Goal: Navigation & Orientation: Find specific page/section

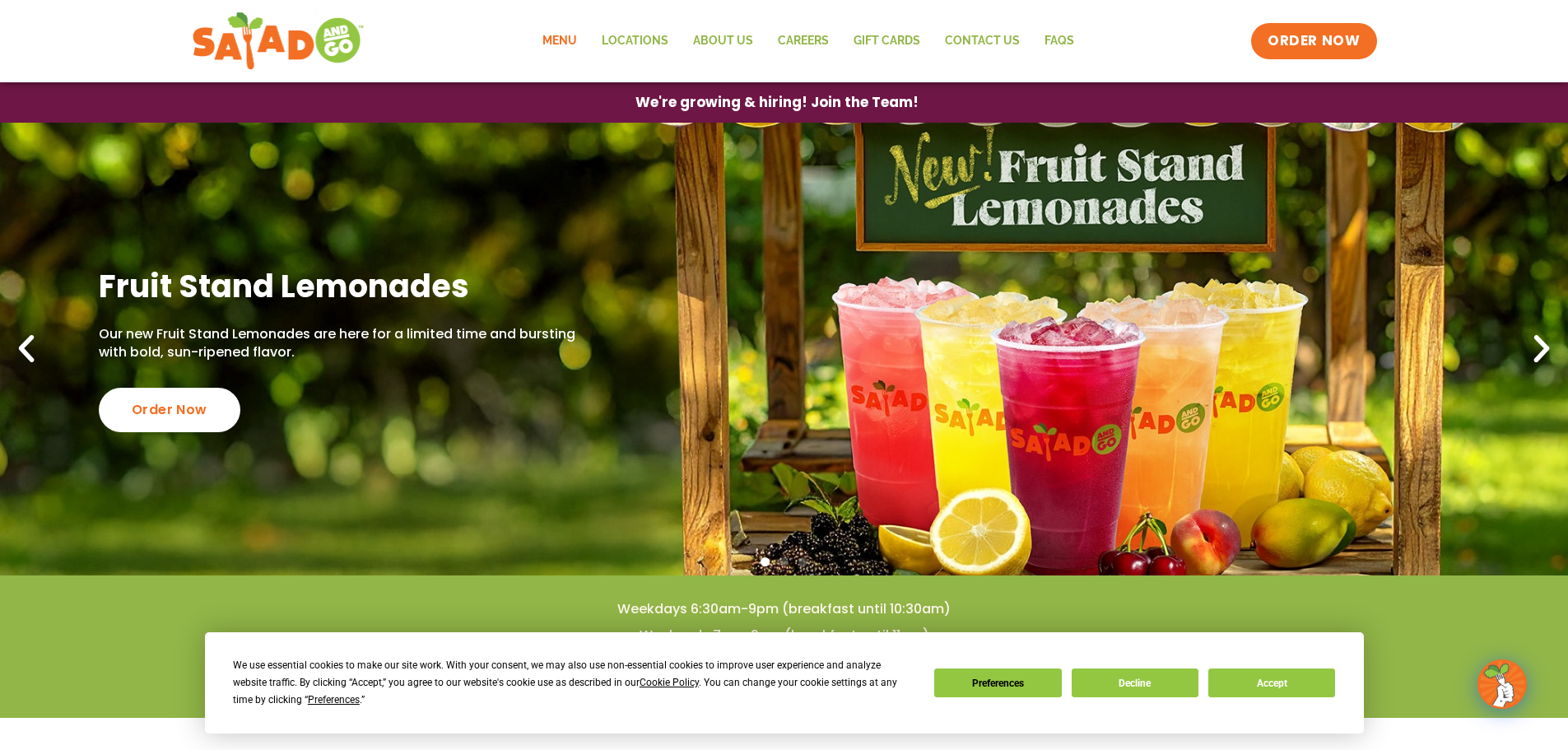
click at [568, 31] on link "Menu" at bounding box center [559, 41] width 59 height 38
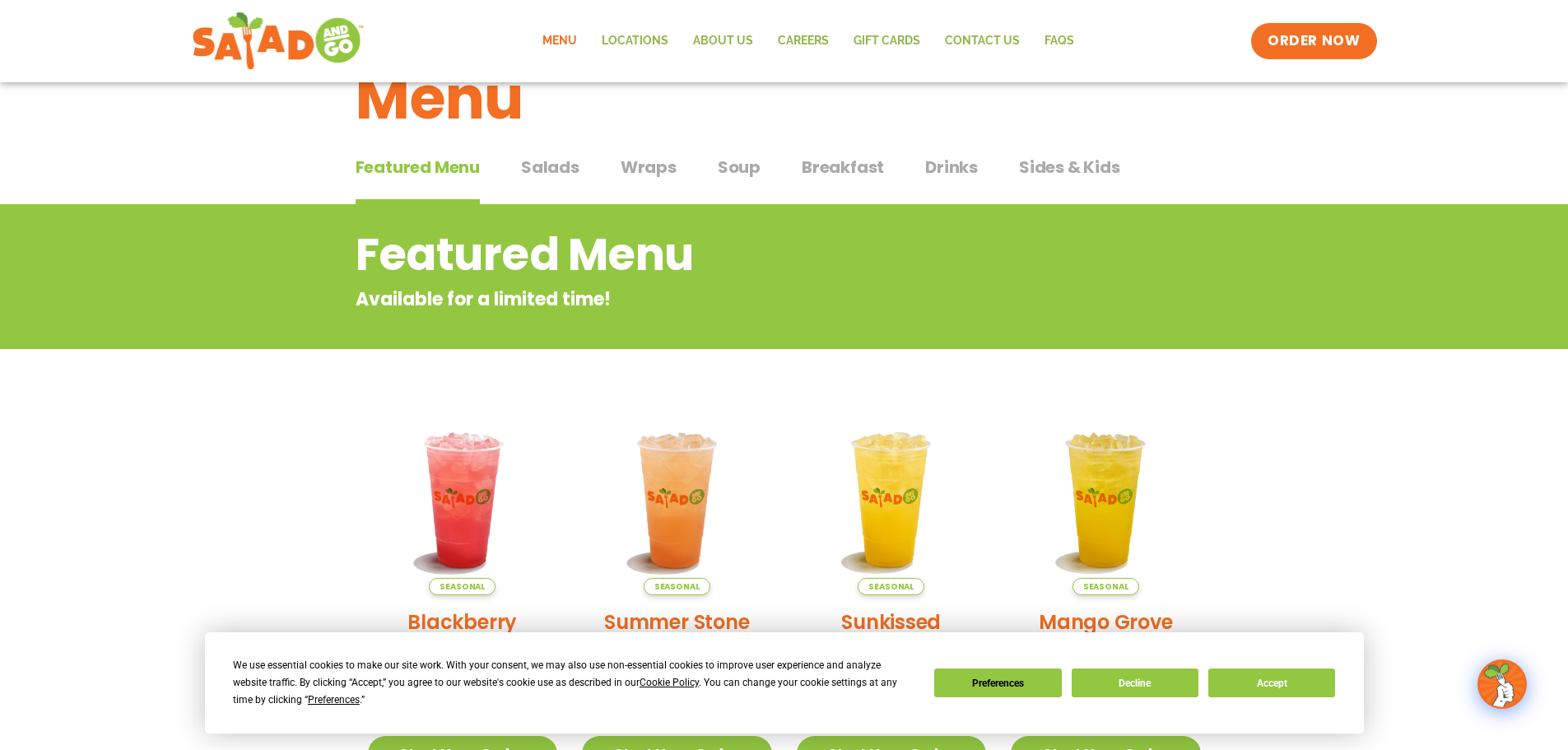
scroll to position [59, 0]
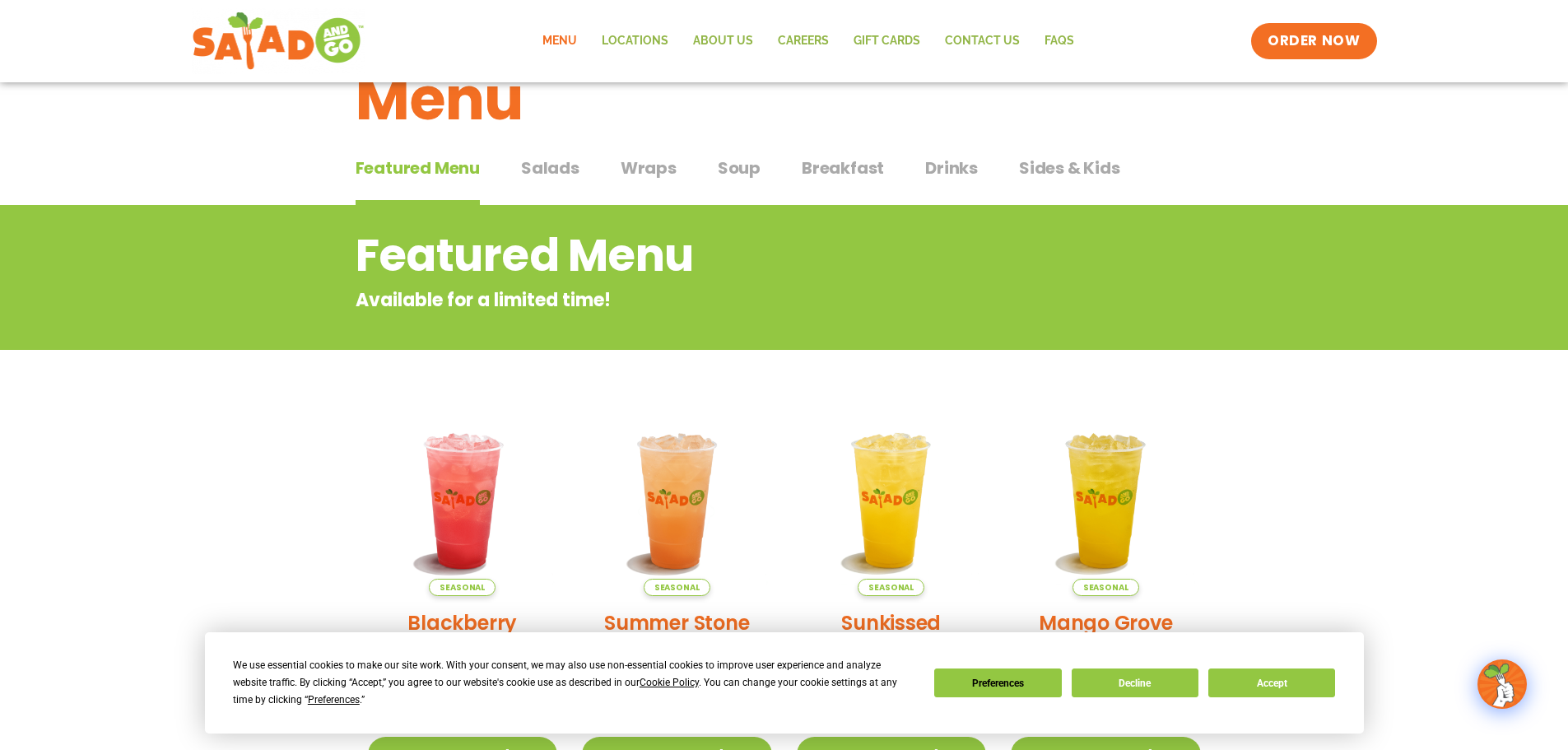
click at [534, 170] on span "Salads" at bounding box center [551, 168] width 58 height 24
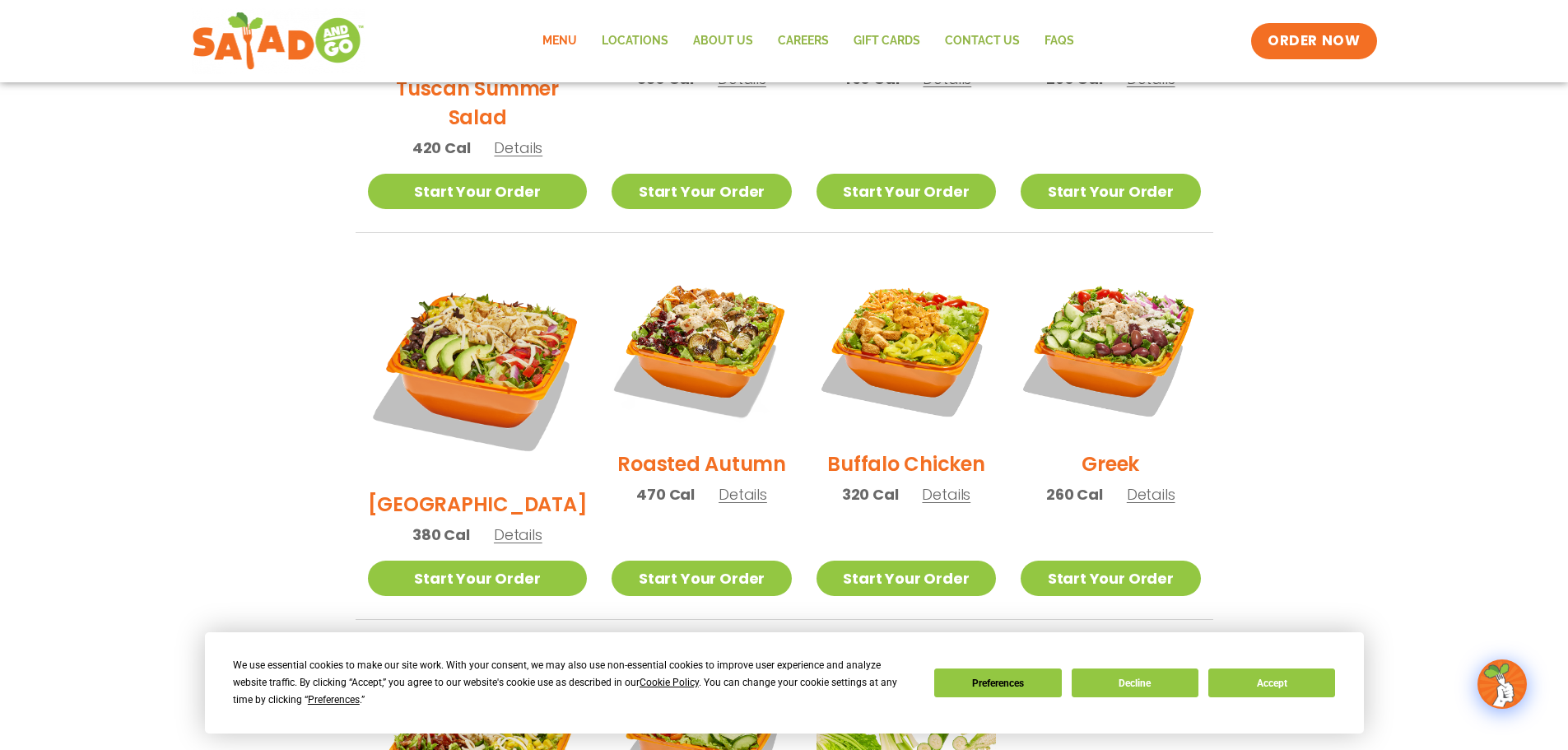
scroll to position [718, 0]
